Goal: Communication & Community: Ask a question

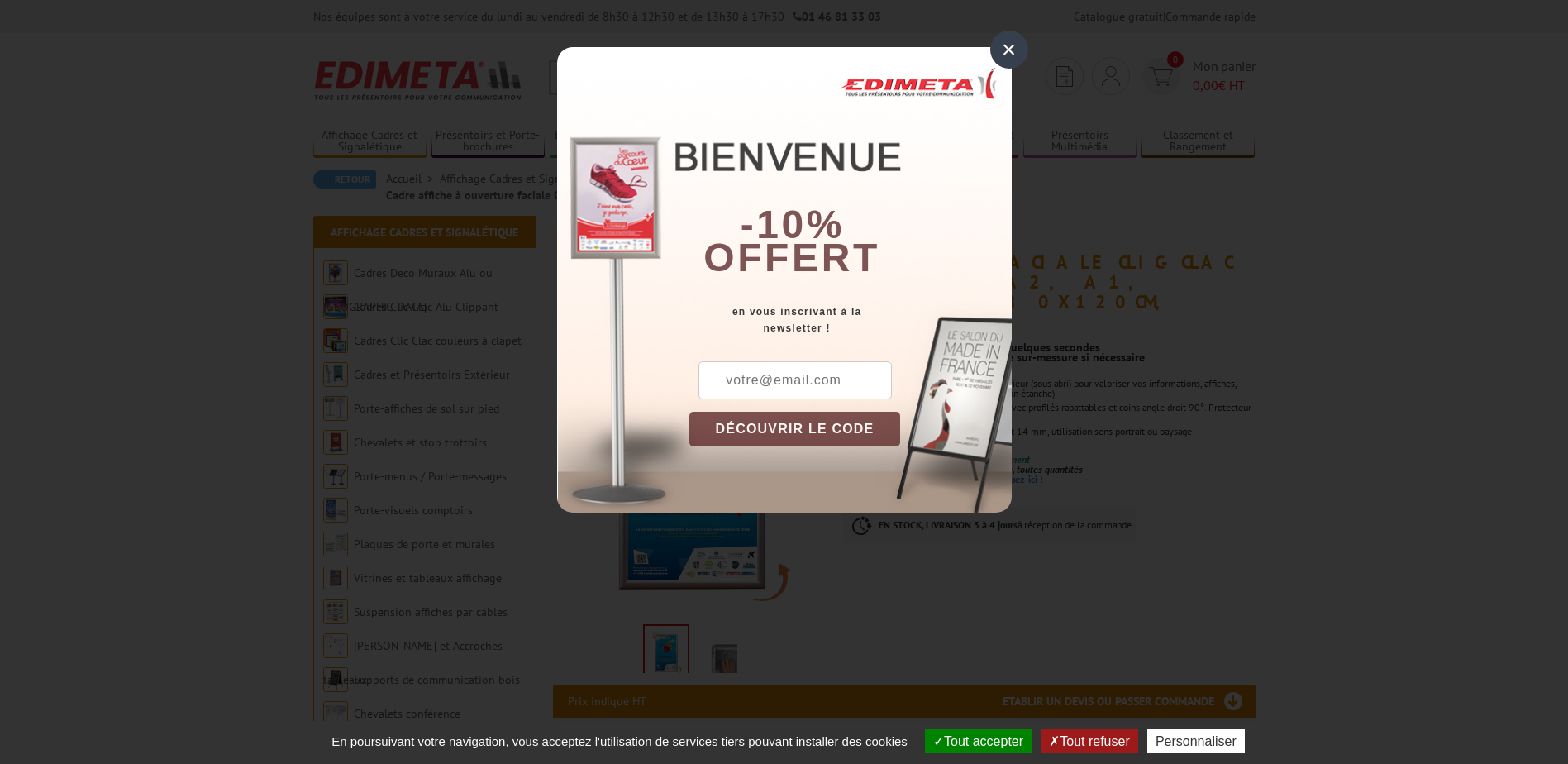
click at [1011, 69] on div "-10% offert" at bounding box center [850, 175] width 322 height 223
click at [1011, 41] on div "×" at bounding box center [1010, 49] width 38 height 38
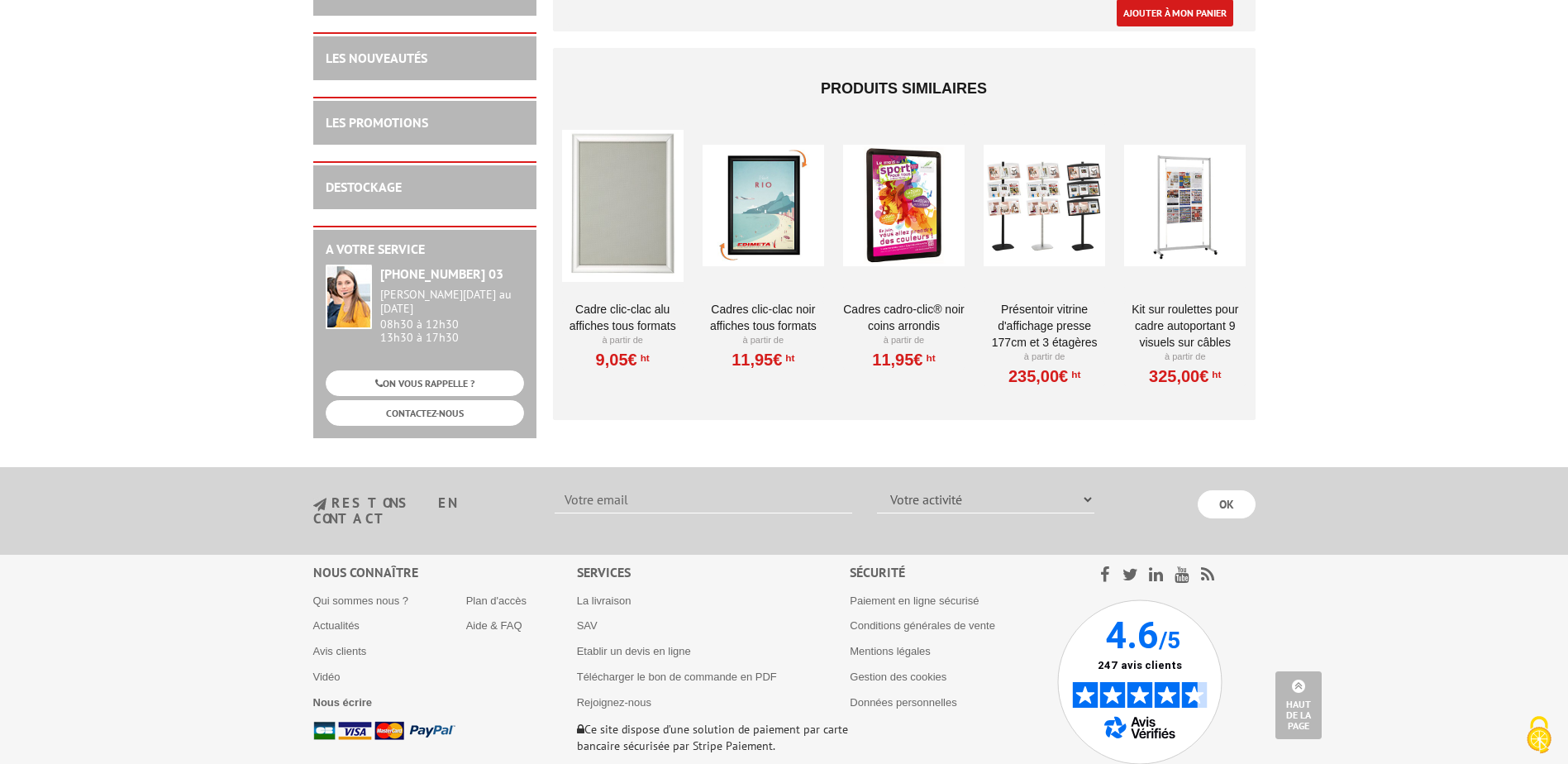
scroll to position [5331, 0]
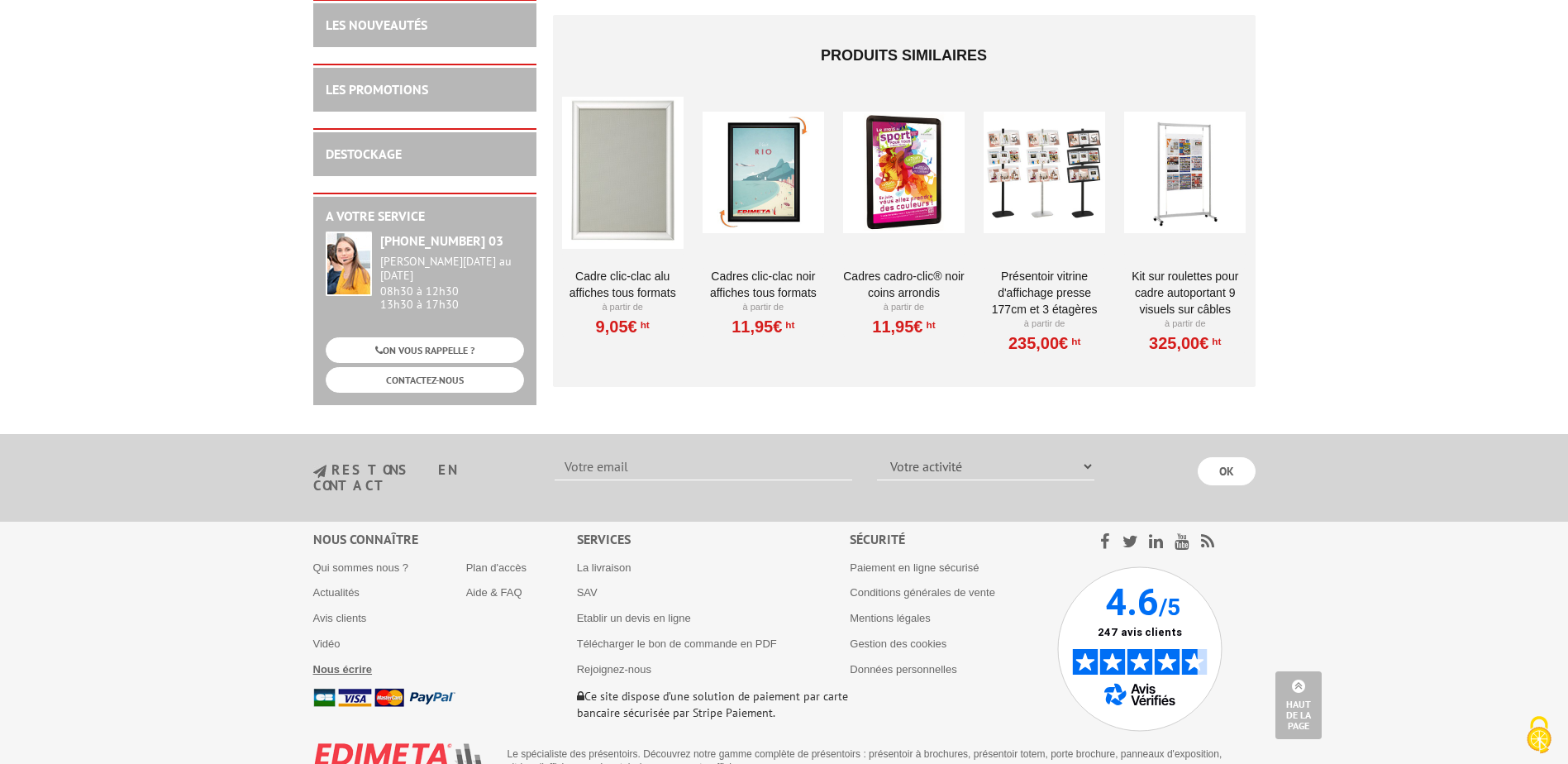
click at [360, 663] on b "Nous écrire" at bounding box center [343, 669] width 60 height 12
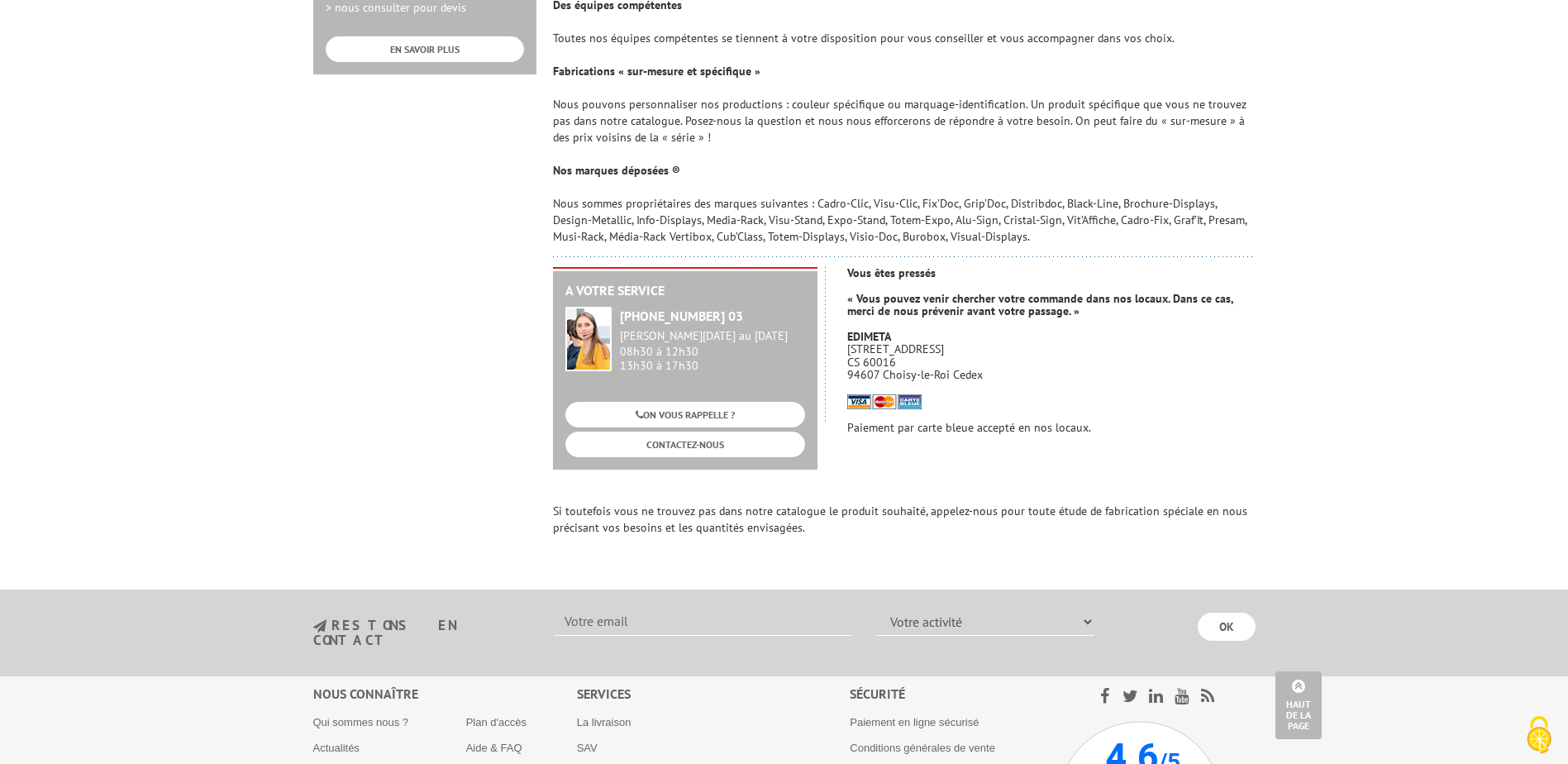
scroll to position [992, 0]
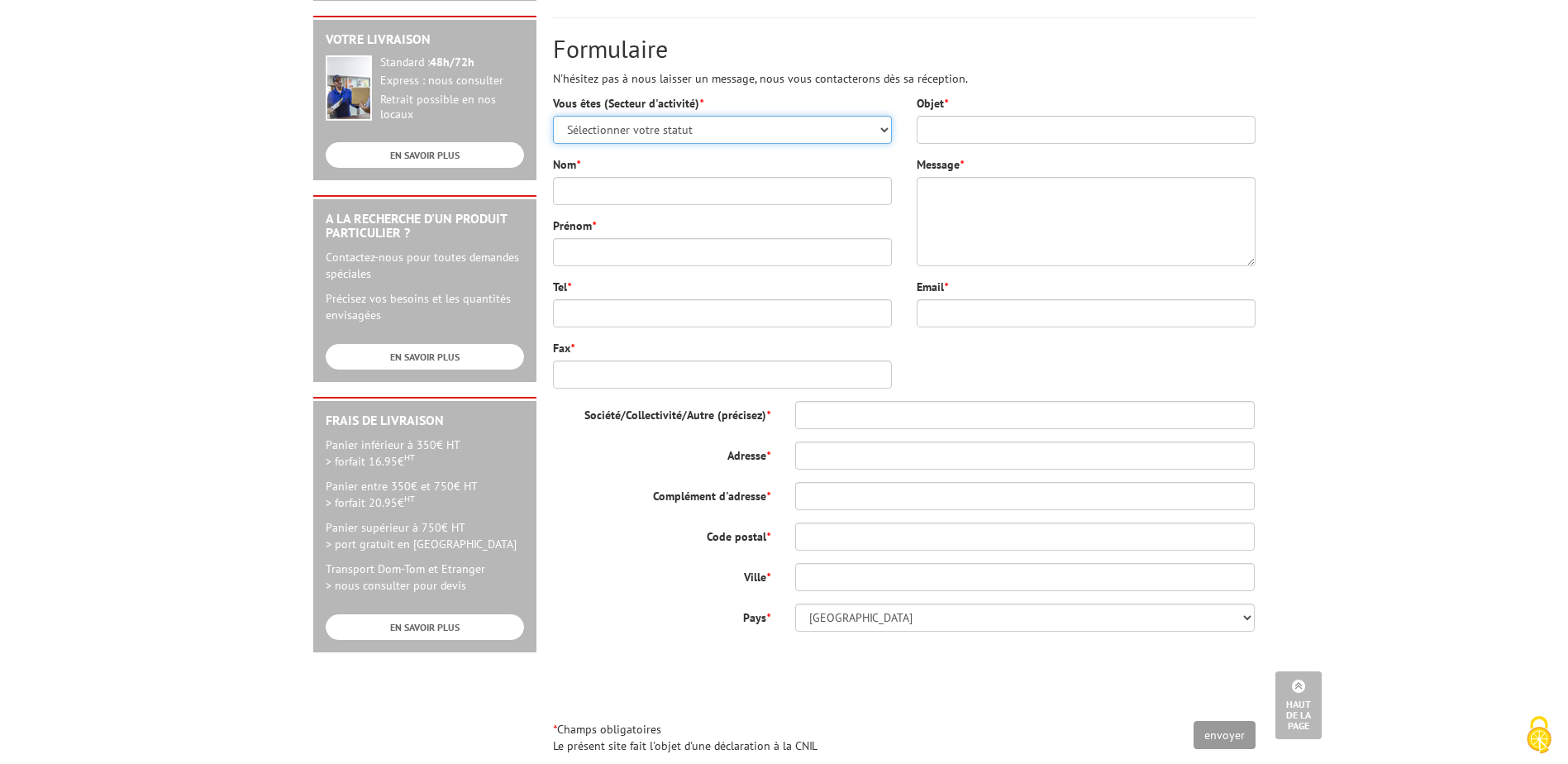
click at [680, 124] on select "Sélectionner votre statut Administrations et collectivités Magasins et commerce…" at bounding box center [722, 129] width 339 height 28
select select "878"
click at [553, 115] on select "Sélectionner votre statut Administrations et collectivités Magasins et commerce…" at bounding box center [722, 129] width 339 height 28
click at [985, 122] on input "Objet *" at bounding box center [1086, 129] width 339 height 28
click at [706, 182] on input "Nom *" at bounding box center [722, 191] width 339 height 28
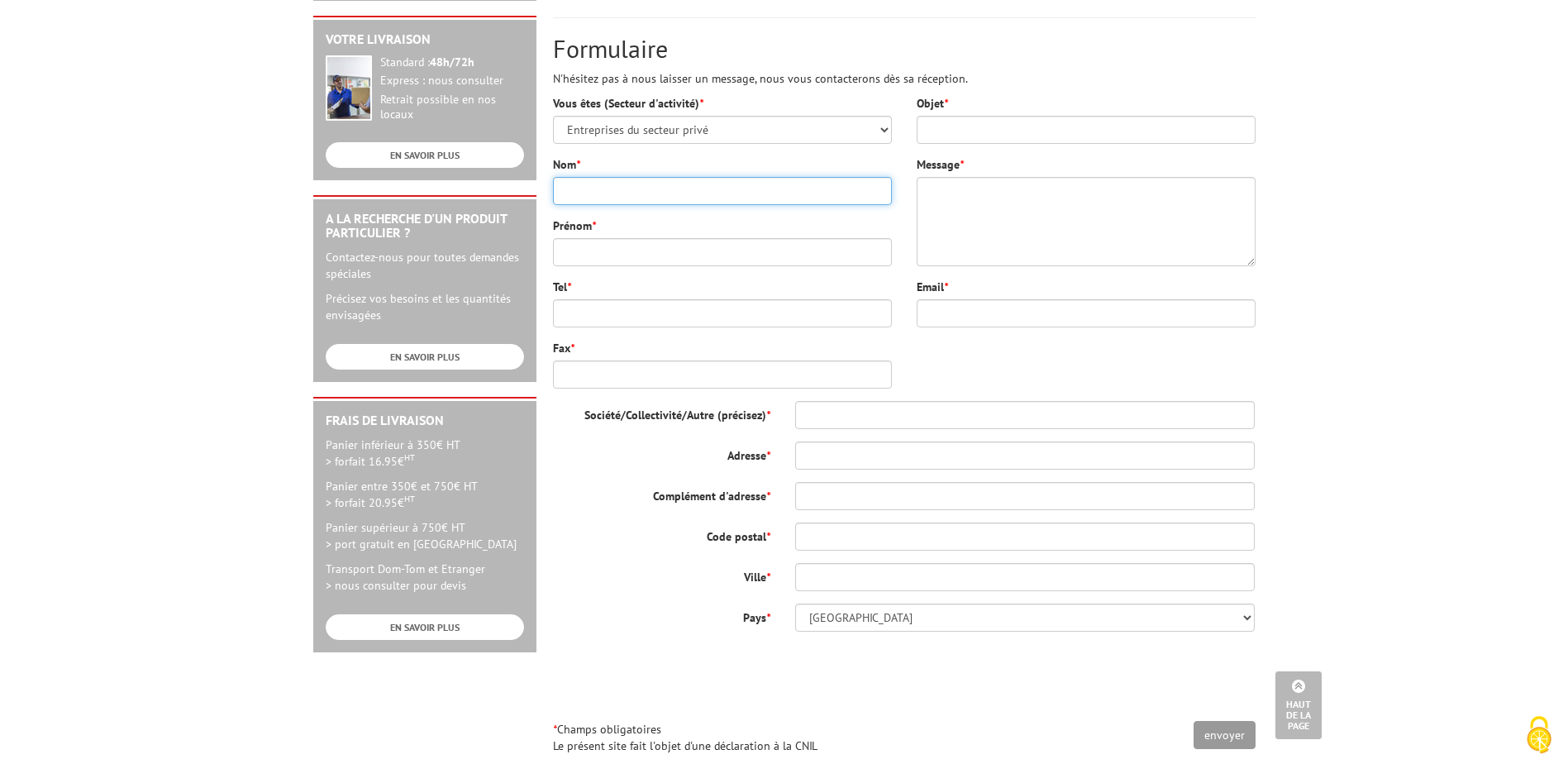
type input "Meziti"
type input "Myriam"
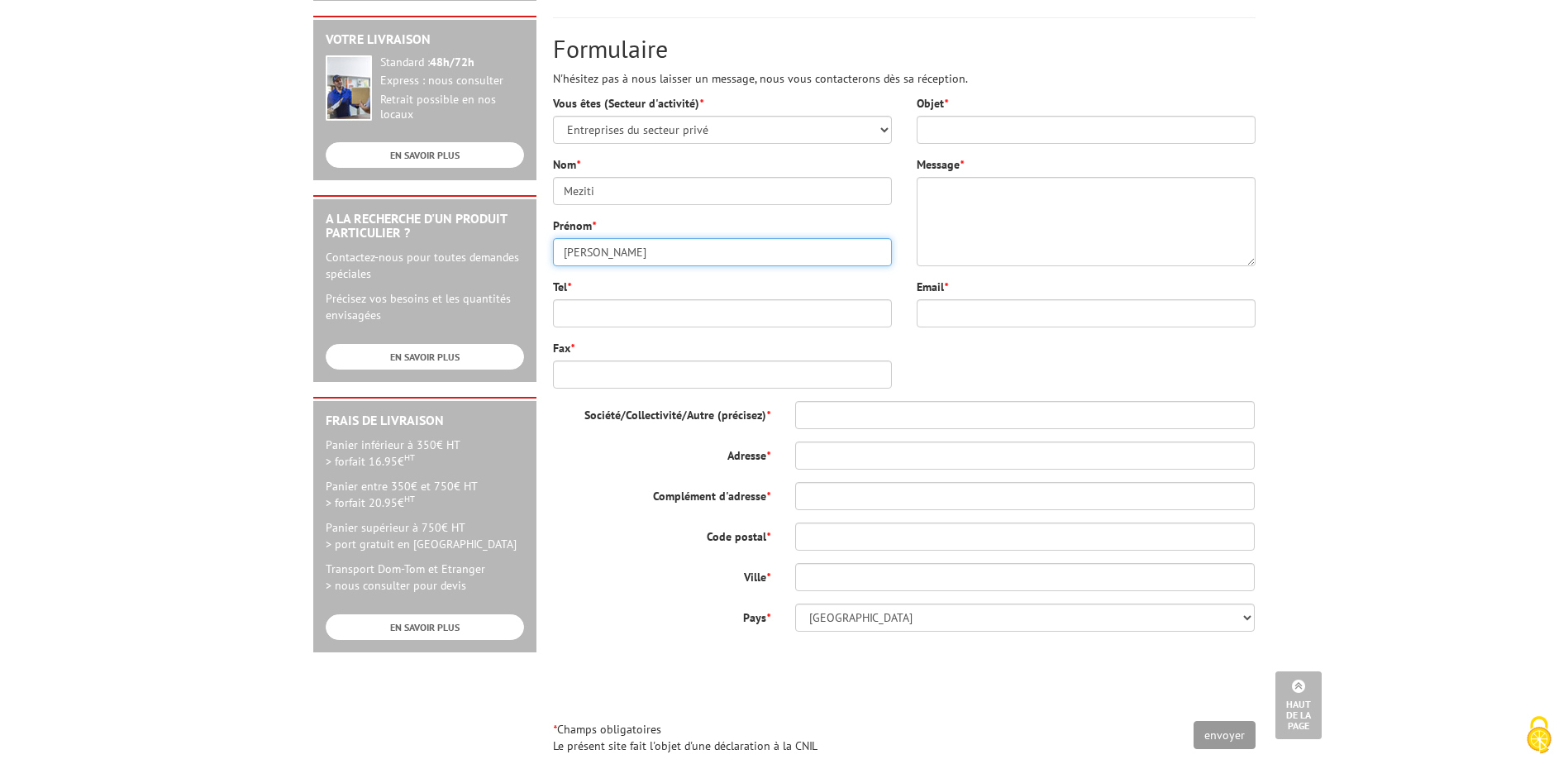
type input "M.Meziti@terberg.com"
type input "Terberg"
type input "22 rue des malines"
type input "91090"
type input "[GEOGRAPHIC_DATA]"
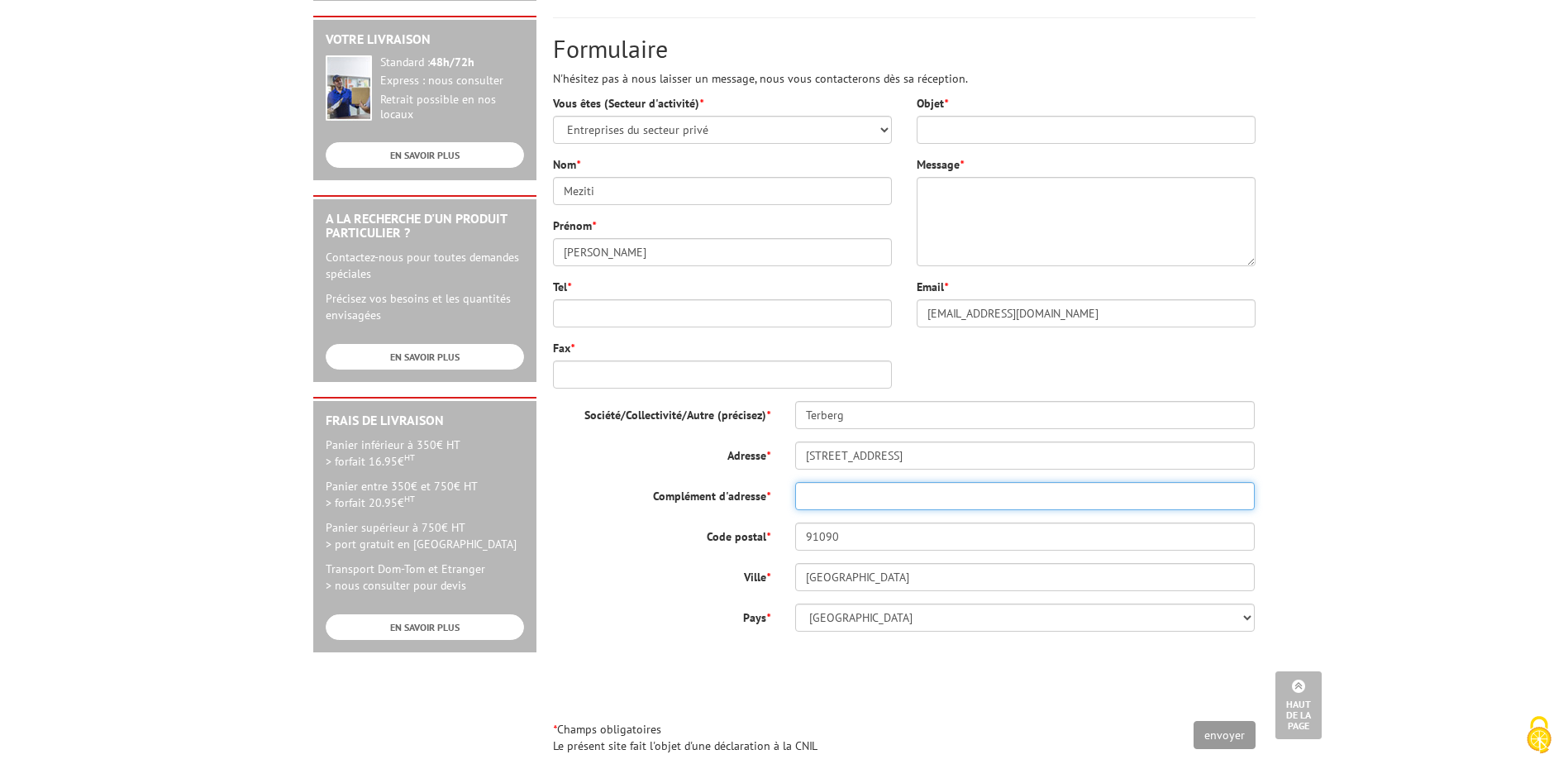
click at [859, 493] on input "Complément d'adresse *" at bounding box center [1025, 496] width 460 height 28
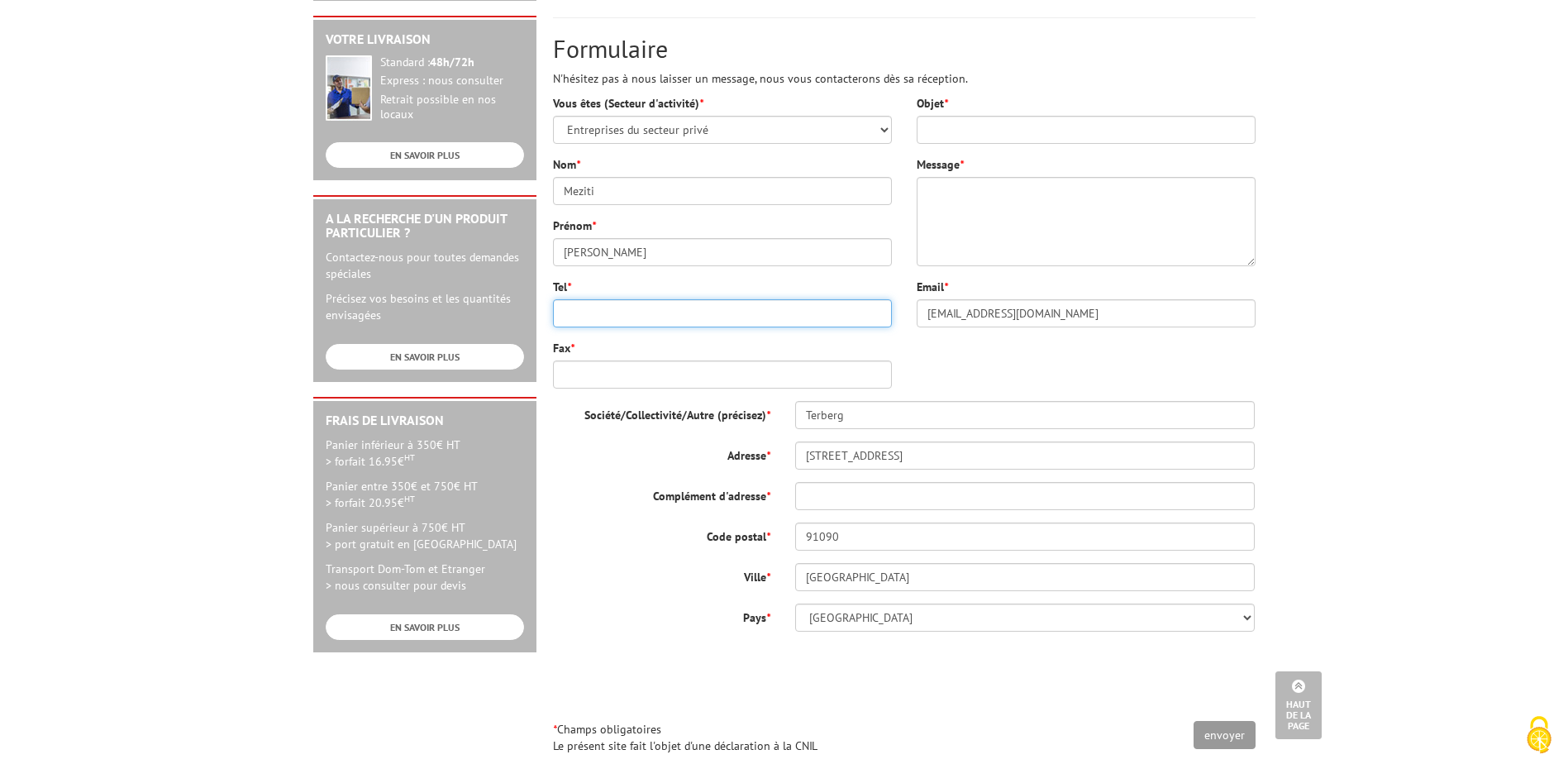
click at [697, 304] on input "Tel *" at bounding box center [722, 313] width 339 height 28
type input "0674037268"
click at [734, 379] on input "Fax *" at bounding box center [722, 374] width 339 height 28
click at [977, 128] on input "Objet *" at bounding box center [1086, 129] width 339 height 28
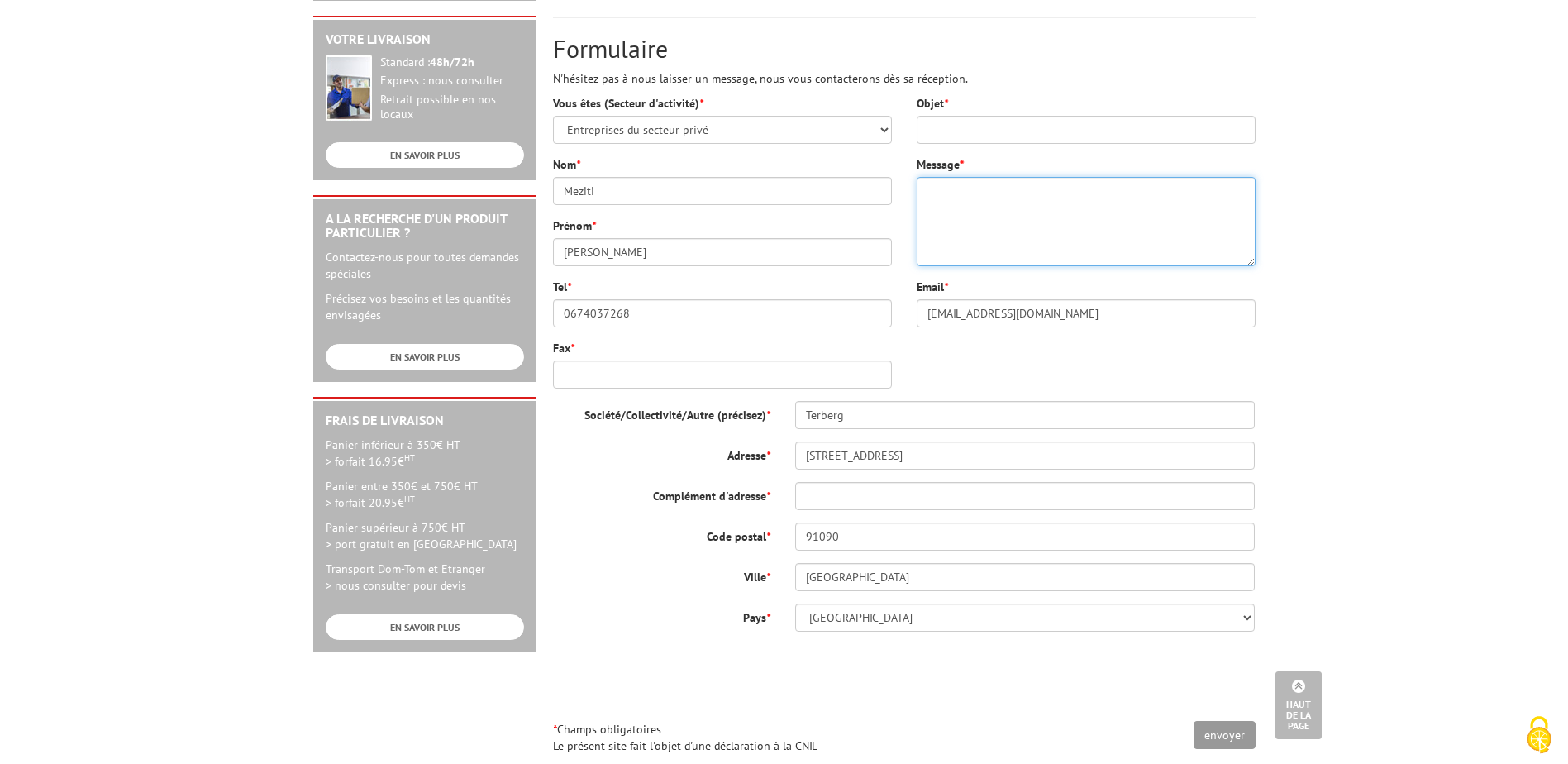
click at [1011, 219] on textarea "Message *" at bounding box center [1086, 221] width 339 height 89
paste textarea "Objet : Demande de devis – supports pour panneaux de communication Bonjour Mada…"
type textarea "Objet : Demande de devis – supports pour panneaux de communication Bonjour Mada…"
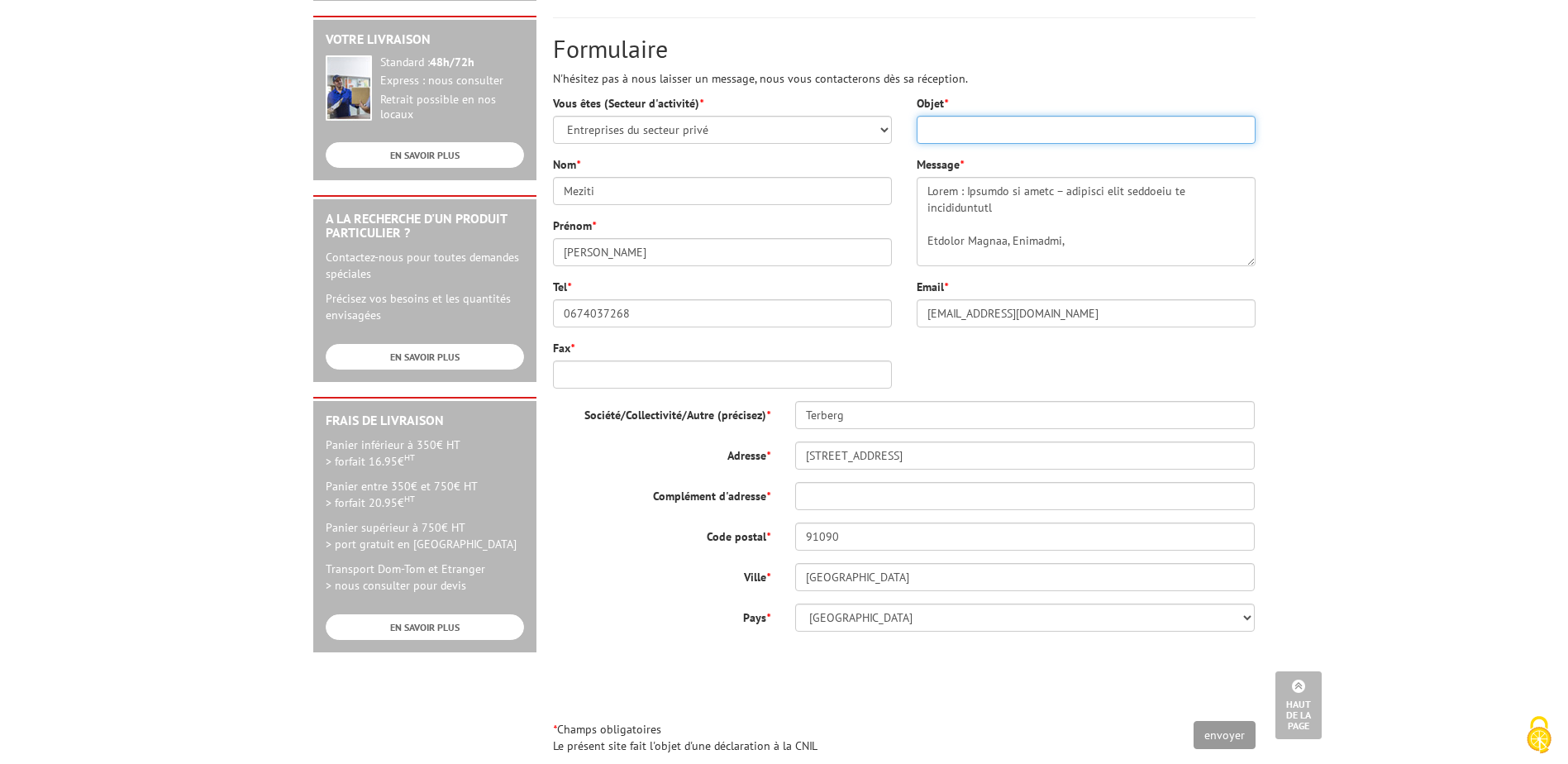
click at [965, 132] on input "Objet *" at bounding box center [1086, 129] width 339 height 28
drag, startPoint x: 1009, startPoint y: 207, endPoint x: 961, endPoint y: 188, distance: 51.6
click at [961, 188] on textarea "Message *" at bounding box center [1086, 221] width 339 height 89
click at [968, 137] on input "Objet *" at bounding box center [1086, 129] width 339 height 28
paste input "Demande de devis – supports pour panneaux de communication"
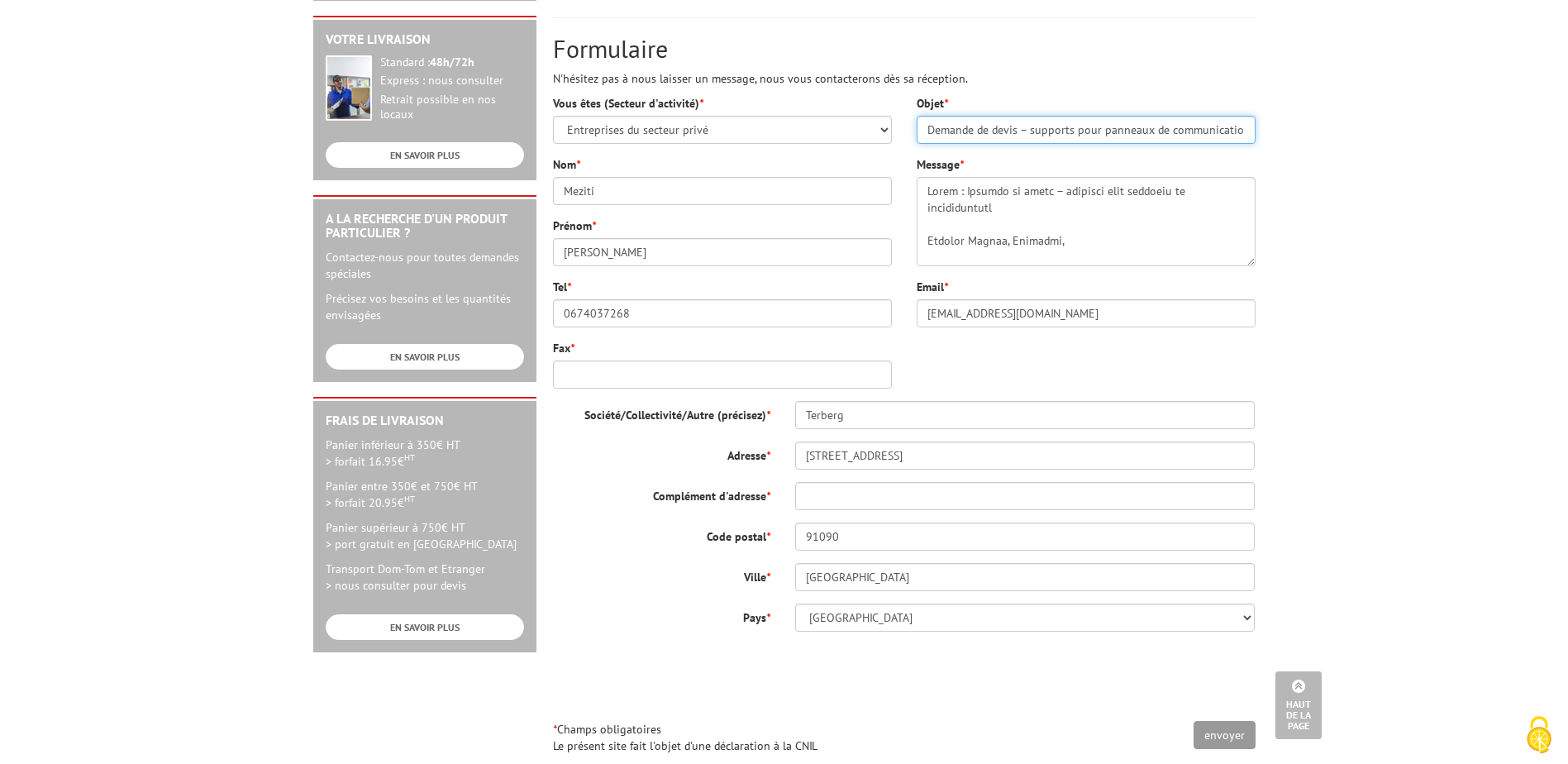
scroll to position [0, 3]
type input "Demande de devis – supports pour panneaux de communication"
drag, startPoint x: 1013, startPoint y: 213, endPoint x: 875, endPoint y: 189, distance: 140.1
click at [875, 189] on div "Vous êtes (Secteur d'activité) * Sélectionner votre statut Administrations et c…" at bounding box center [905, 429] width 728 height 667
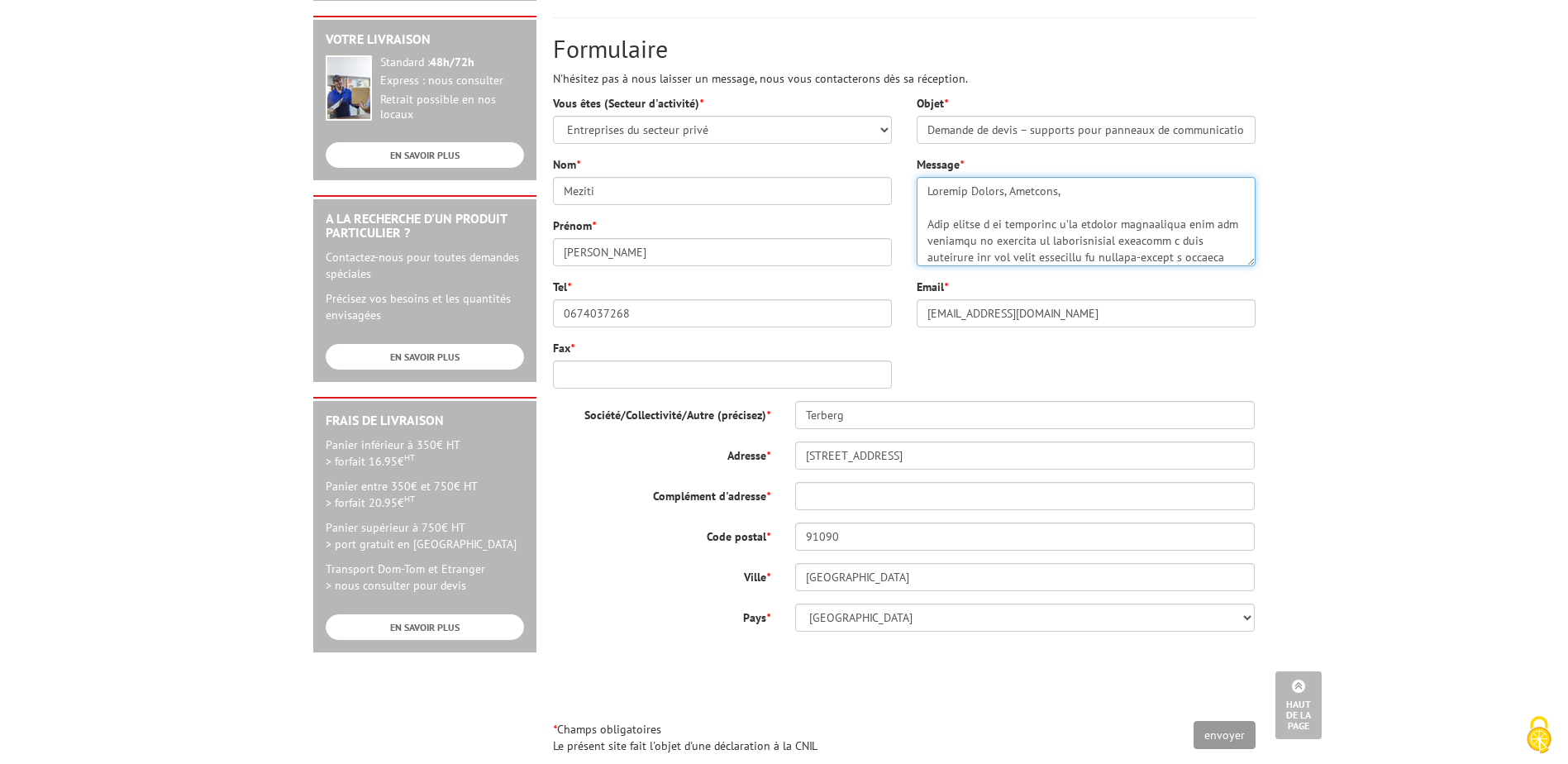
drag, startPoint x: 930, startPoint y: 224, endPoint x: 929, endPoint y: 237, distance: 13.0
click at [929, 225] on textarea "Message *" at bounding box center [1086, 221] width 339 height 89
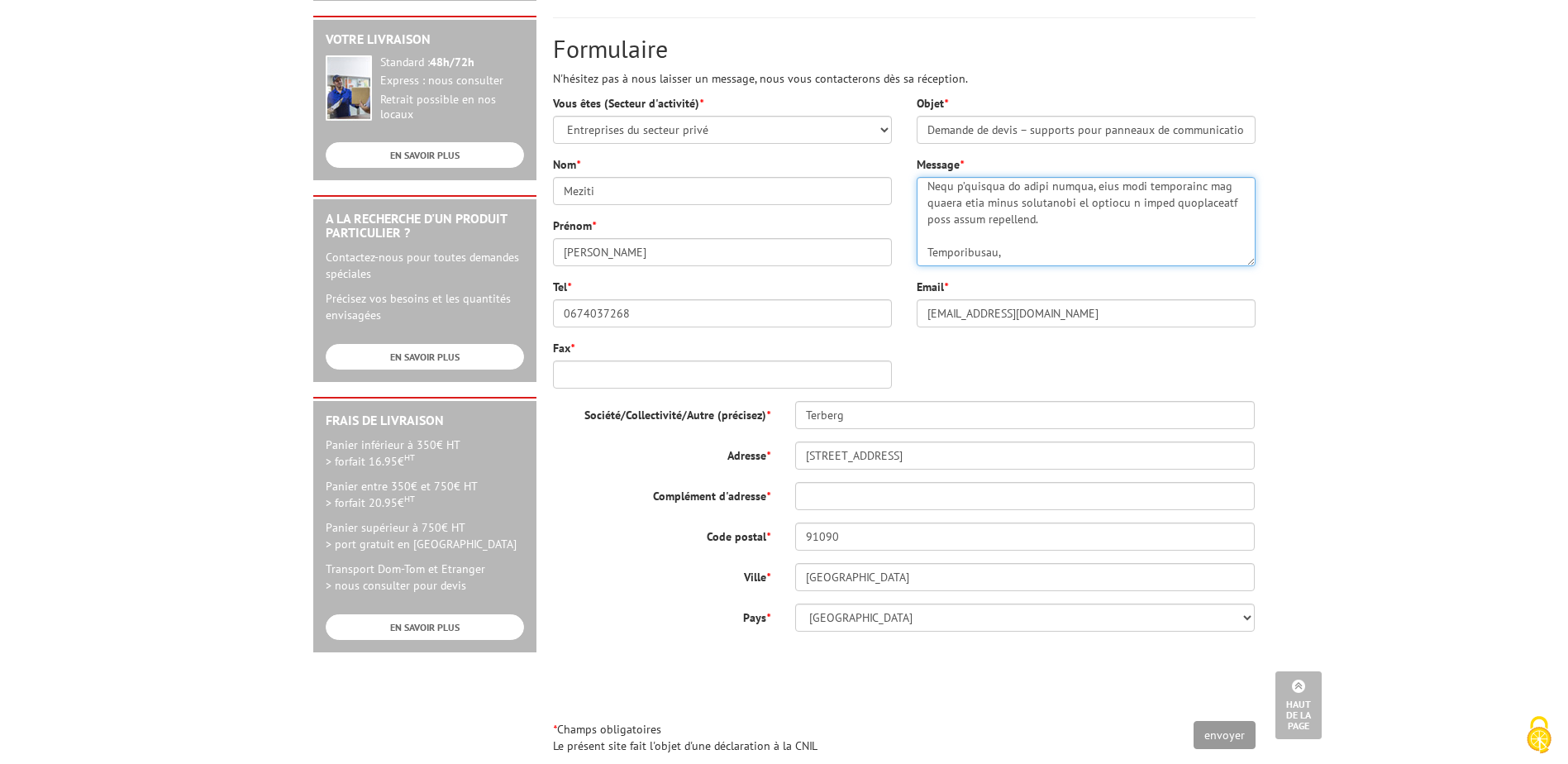
scroll to position [733, 0]
click at [1036, 255] on textarea "Message *" at bounding box center [1086, 221] width 339 height 89
type textarea "Bonjour Madame, Monsieur, Nous sommes à la recherche d’un nouveau fournisseur p…"
click at [637, 380] on input "Fax *" at bounding box center [722, 374] width 339 height 28
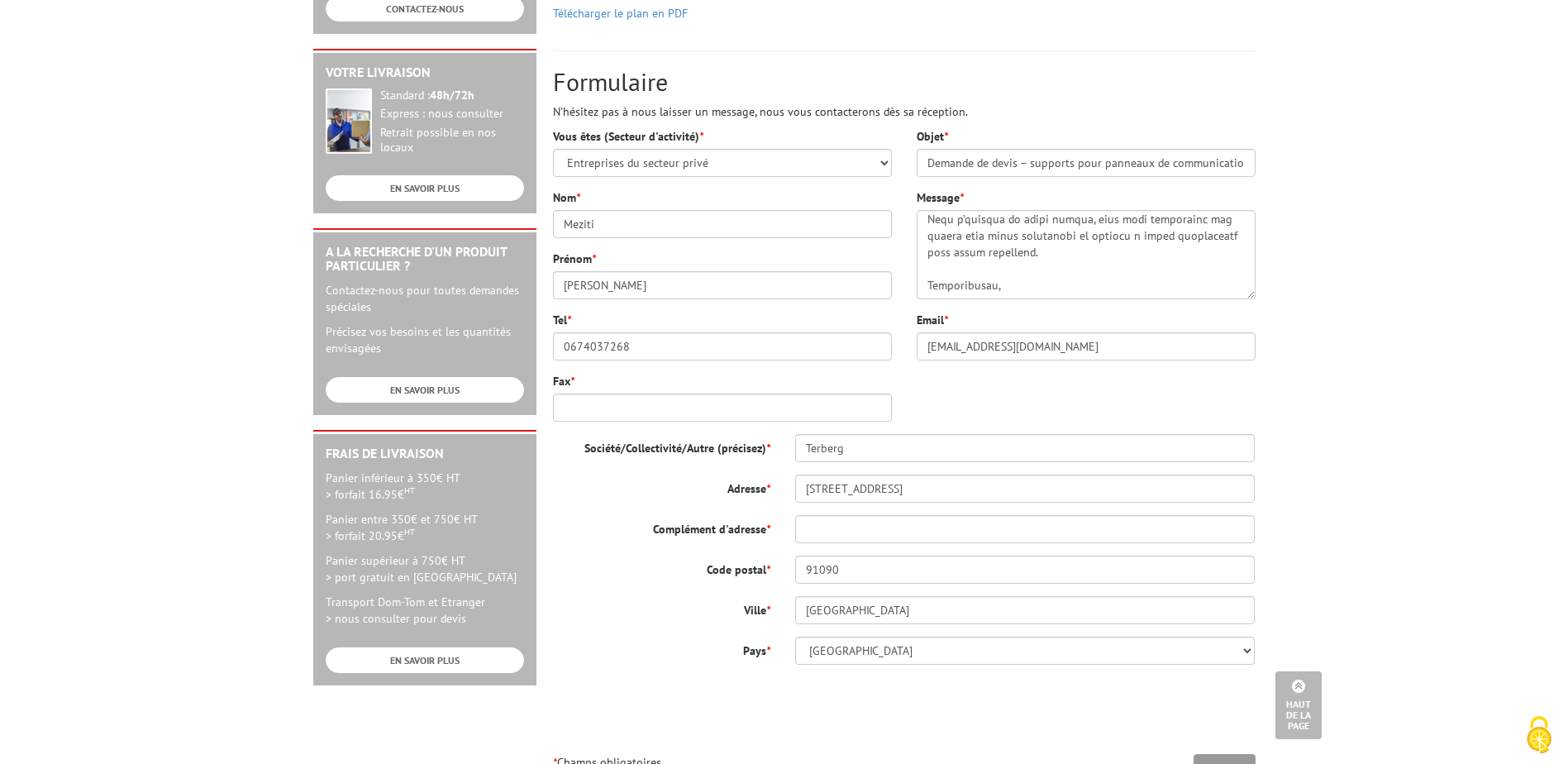
scroll to position [711, 0]
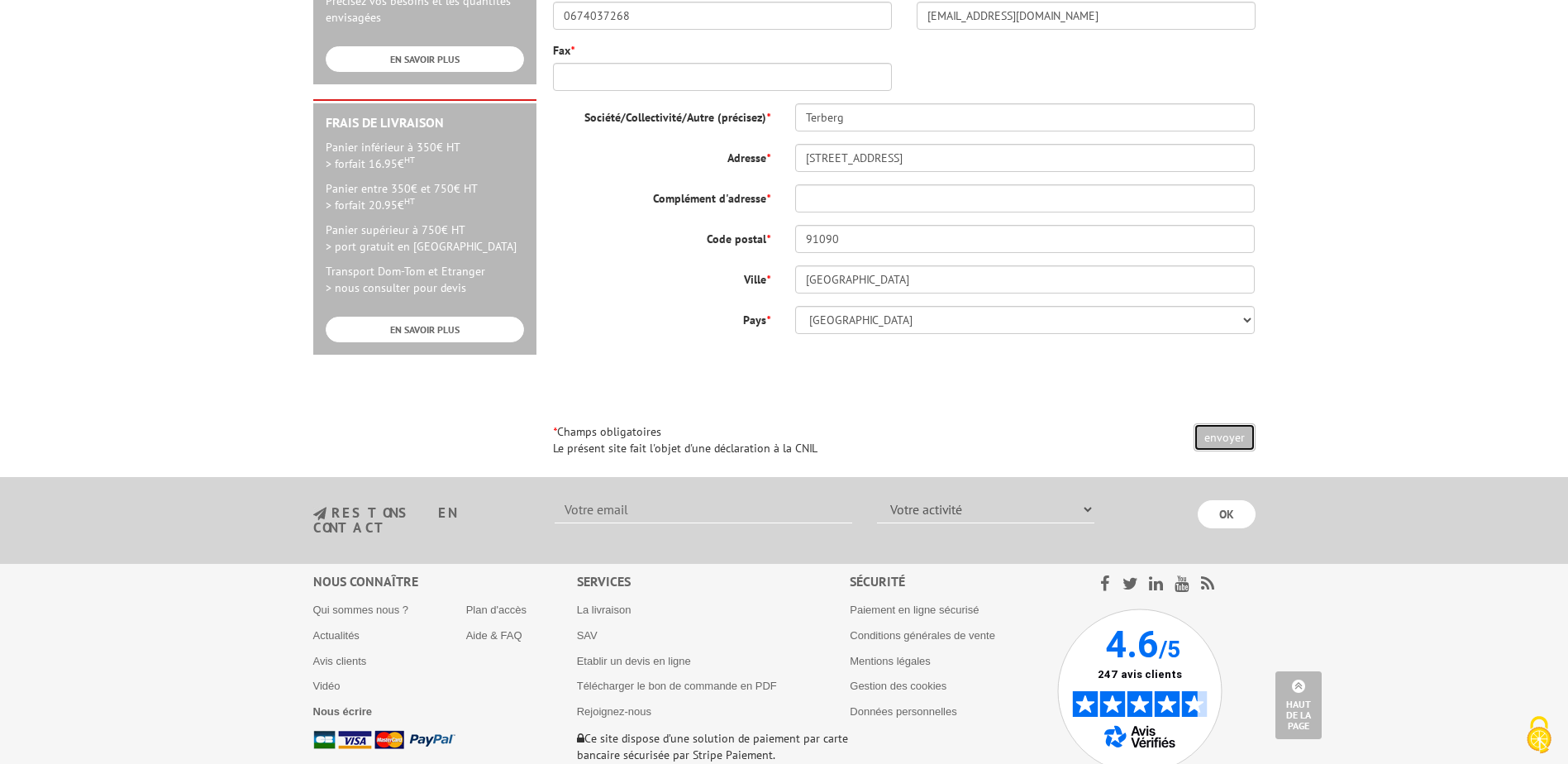
click at [1230, 436] on input "envoyer" at bounding box center [1224, 438] width 62 height 28
click at [891, 194] on input "Complément d'adresse *" at bounding box center [1025, 198] width 460 height 28
click at [616, 71] on input "Fax *" at bounding box center [722, 76] width 339 height 28
click at [1222, 442] on input "envoyer" at bounding box center [1224, 438] width 62 height 28
